Goal: Check status: Check status

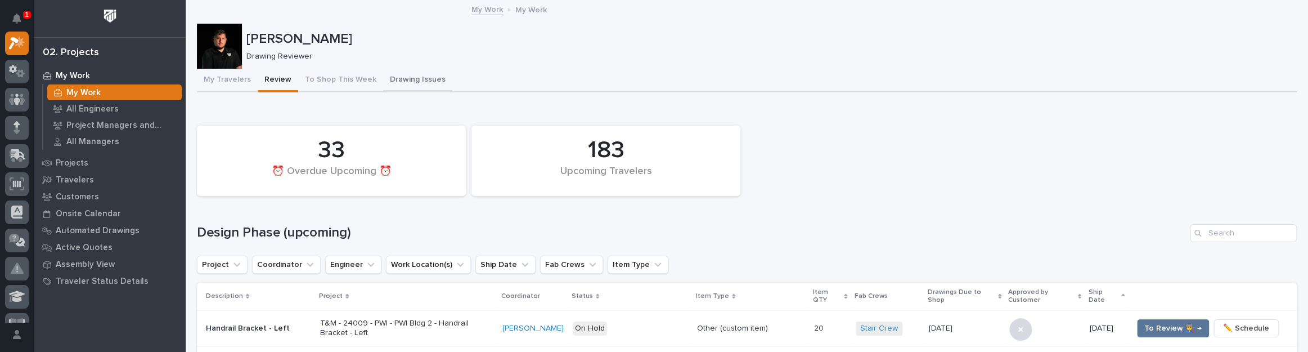
click at [401, 83] on button "Drawing Issues" at bounding box center [417, 81] width 69 height 24
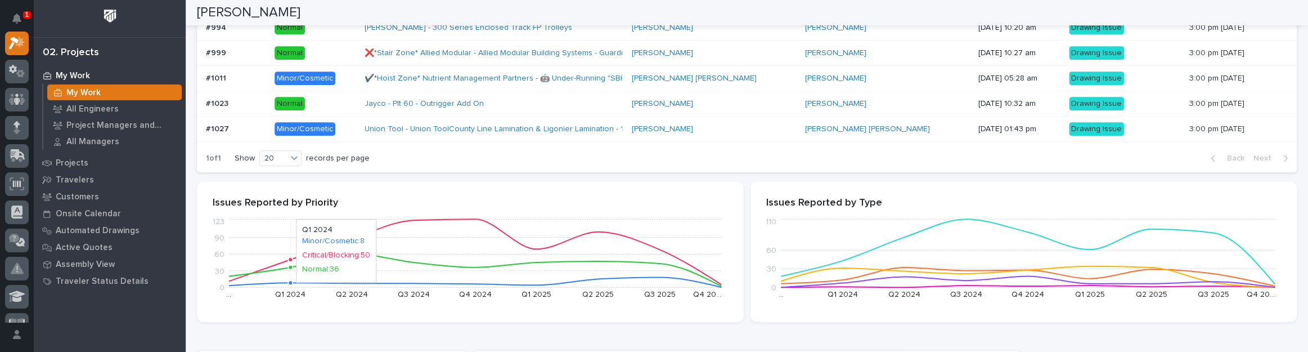
scroll to position [307, 0]
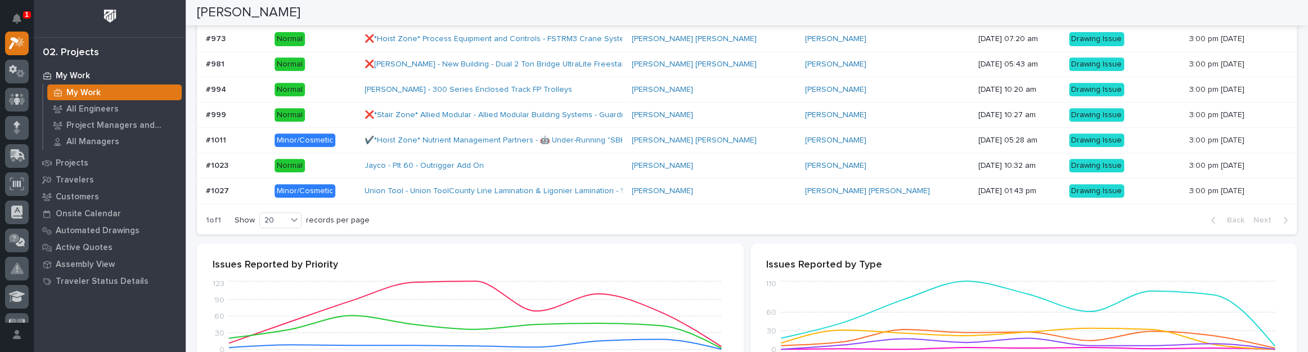
click at [246, 188] on p at bounding box center [236, 191] width 60 height 10
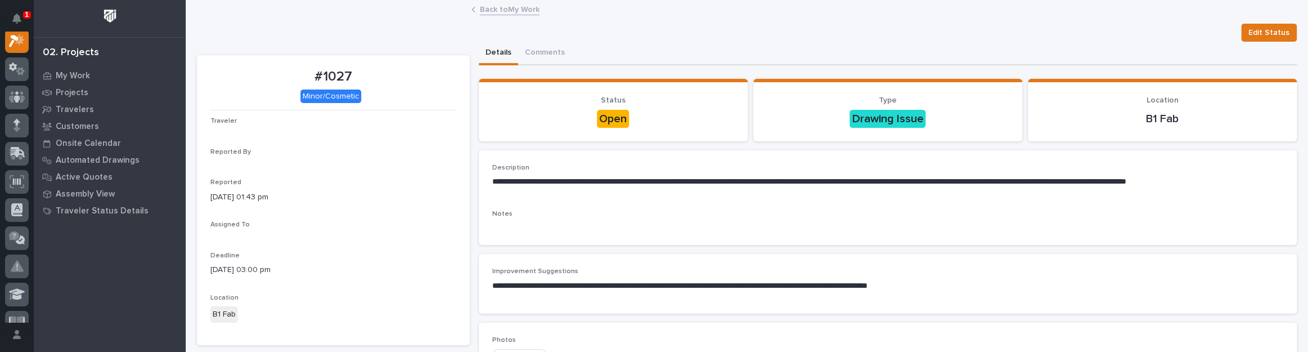
scroll to position [28, 0]
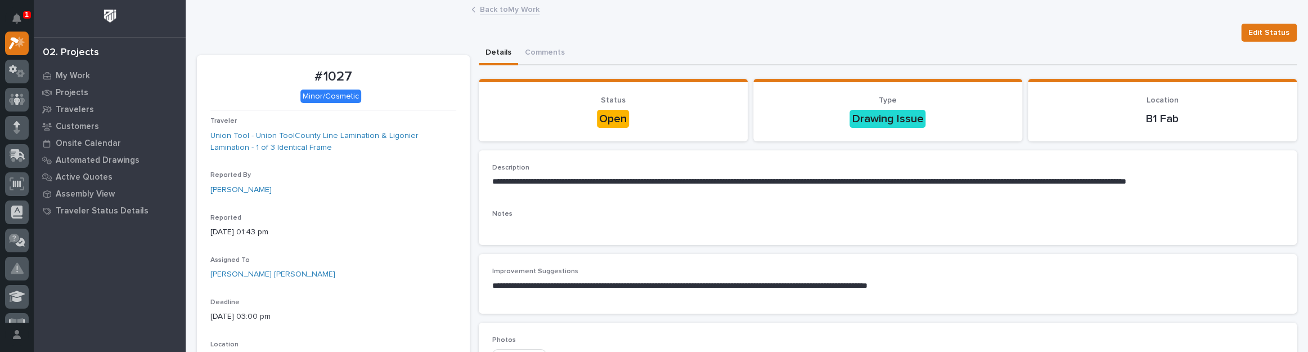
click at [494, 8] on link "Back to My Work" at bounding box center [510, 8] width 60 height 13
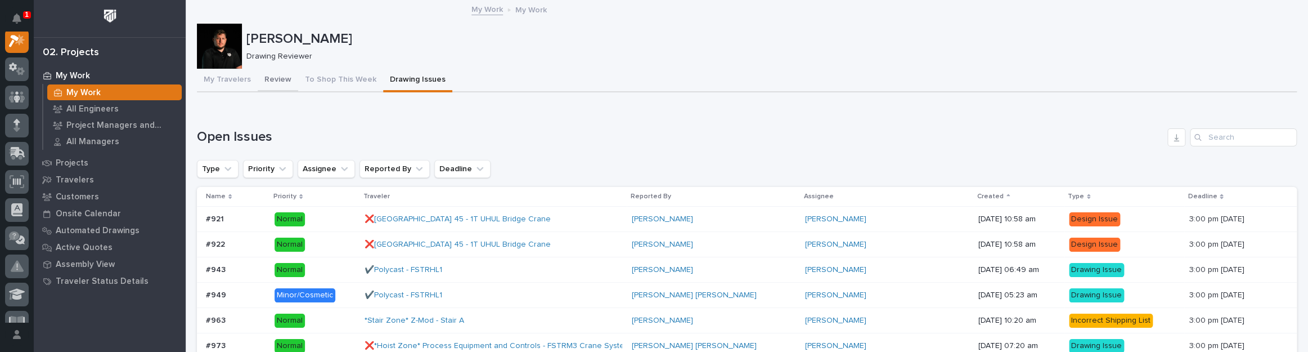
click at [269, 71] on button "Review" at bounding box center [278, 81] width 41 height 24
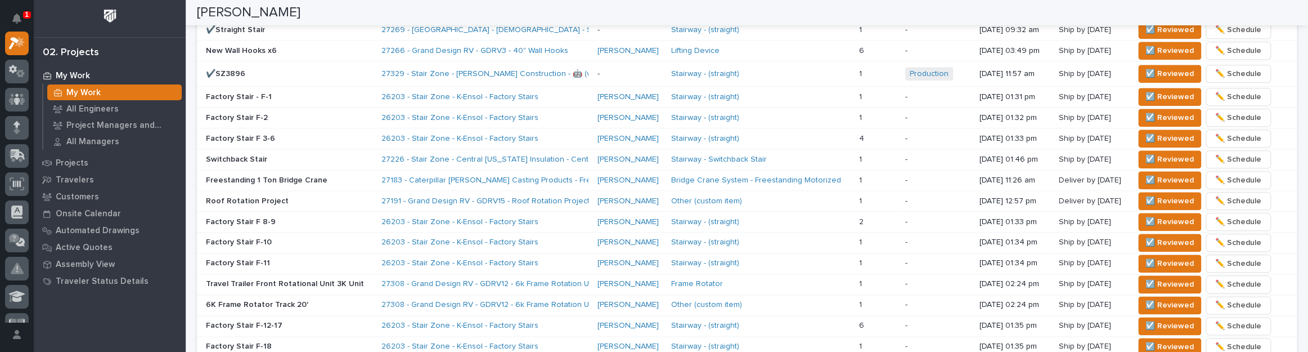
scroll to position [767, 0]
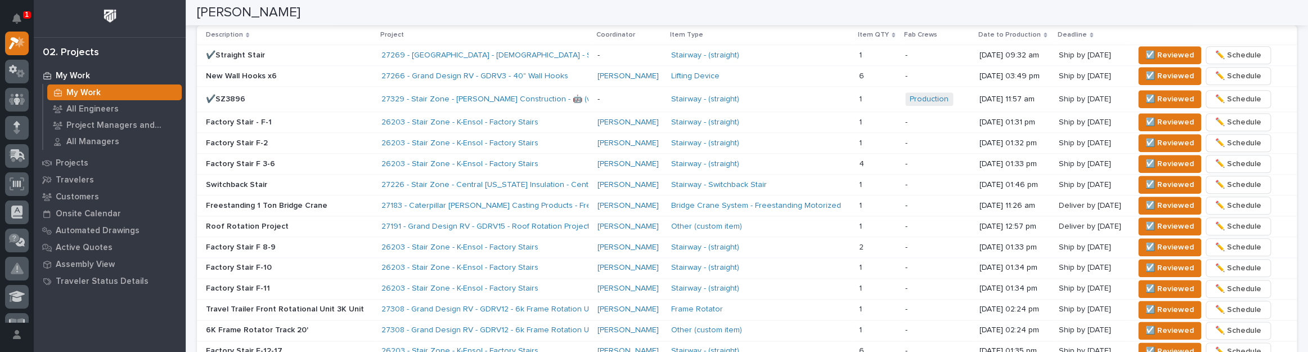
click at [1171, 51] on span "☑️ Reviewed" at bounding box center [1169, 55] width 48 height 14
